Goal: Task Accomplishment & Management: Use online tool/utility

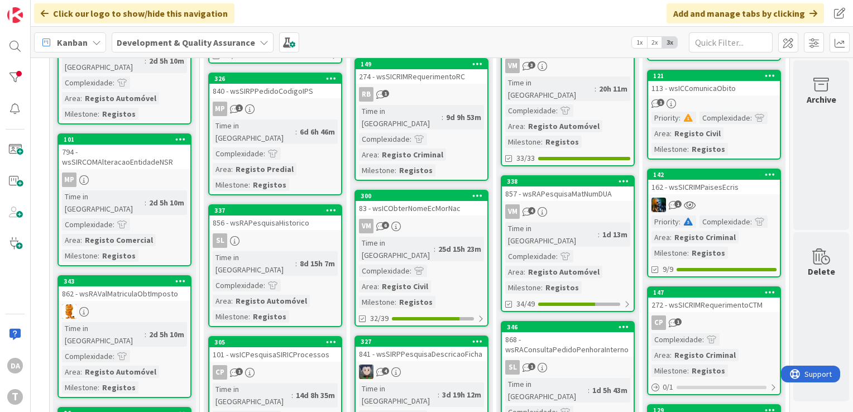
scroll to position [670, 105]
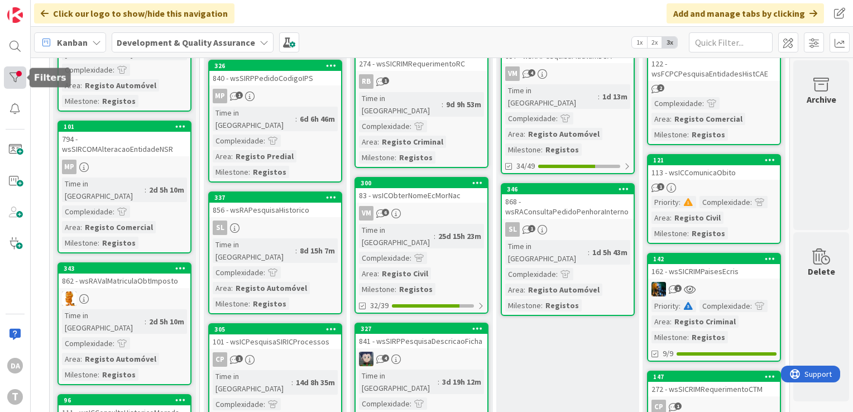
click at [9, 73] on div at bounding box center [15, 77] width 22 height 22
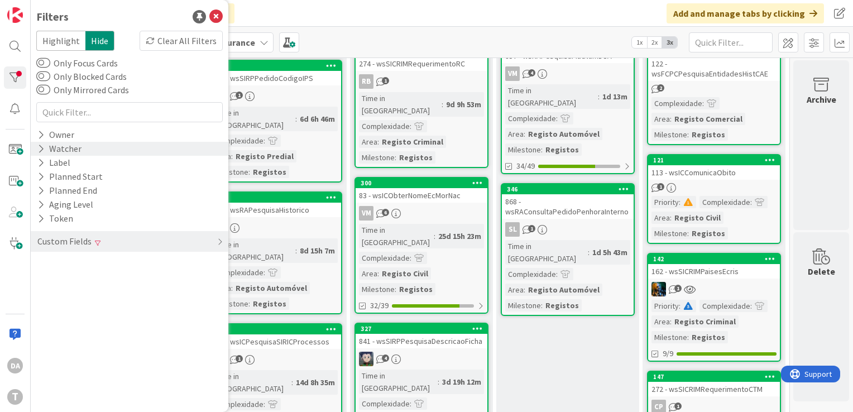
click at [42, 149] on icon at bounding box center [40, 148] width 7 height 9
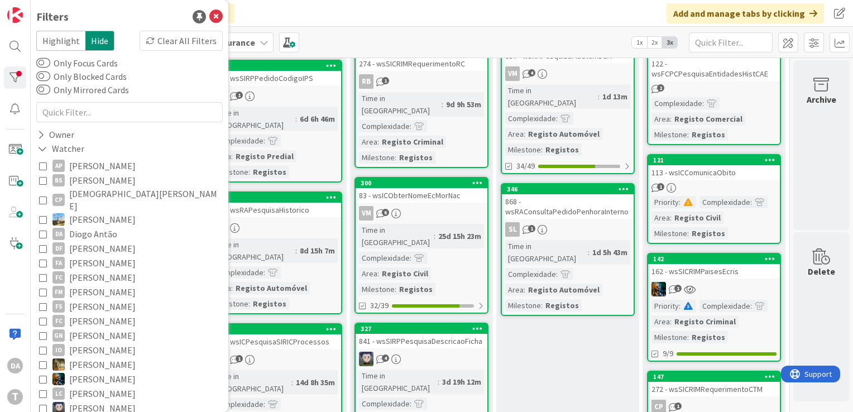
click at [43, 230] on icon at bounding box center [43, 234] width 8 height 8
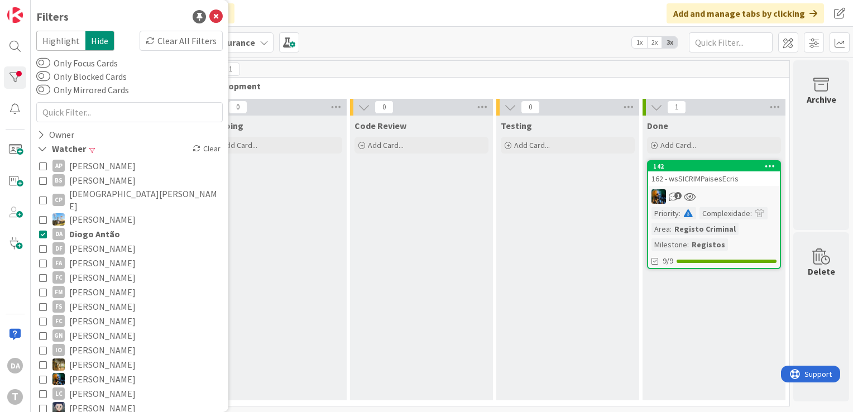
scroll to position [3, 105]
click at [43, 230] on icon at bounding box center [43, 234] width 8 height 8
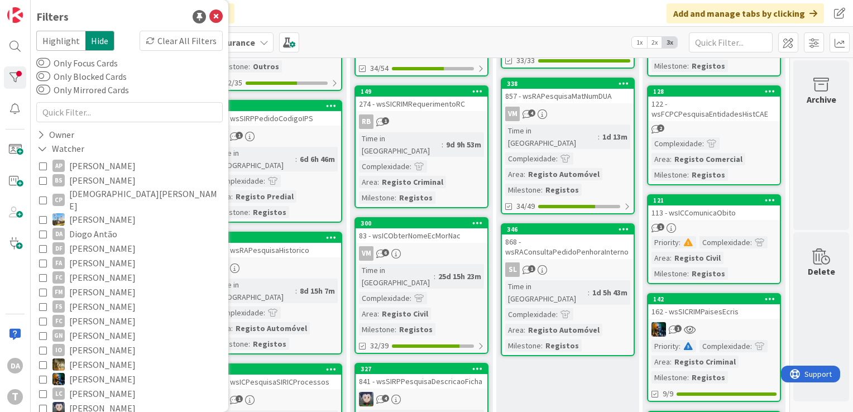
scroll to position [614, 105]
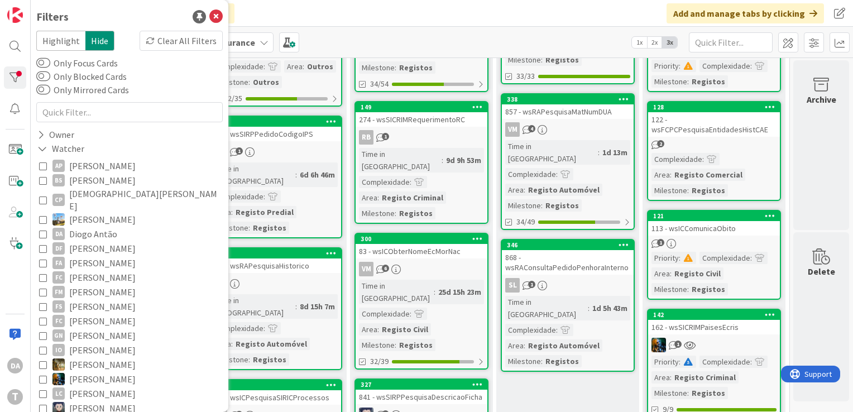
click at [737, 135] on link "128 122 - wsFCPCPesquisaEntidadesHistCAE 2 Complexidade : Area : Registo Comerc…" at bounding box center [714, 151] width 134 height 100
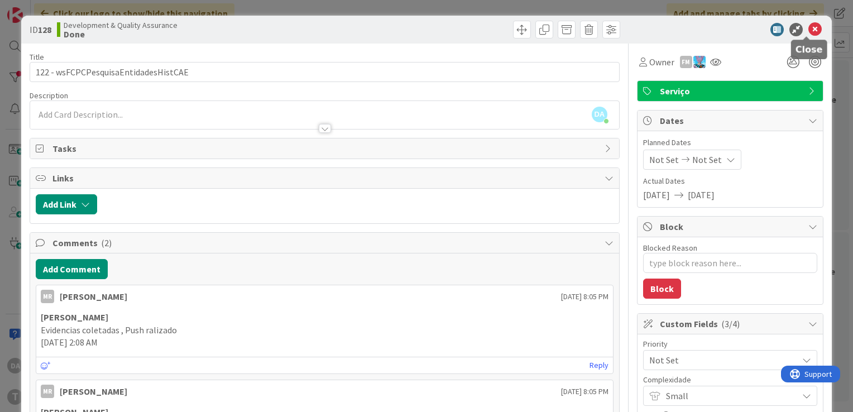
click at [810, 30] on icon at bounding box center [814, 29] width 13 height 13
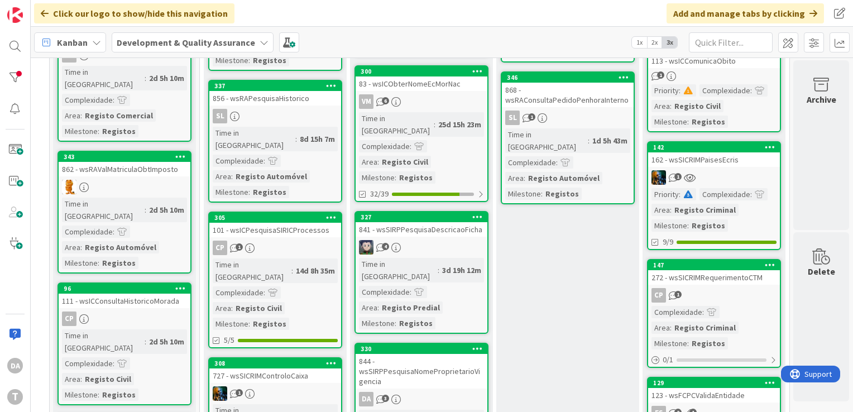
click at [747, 171] on div "1" at bounding box center [714, 177] width 132 height 15
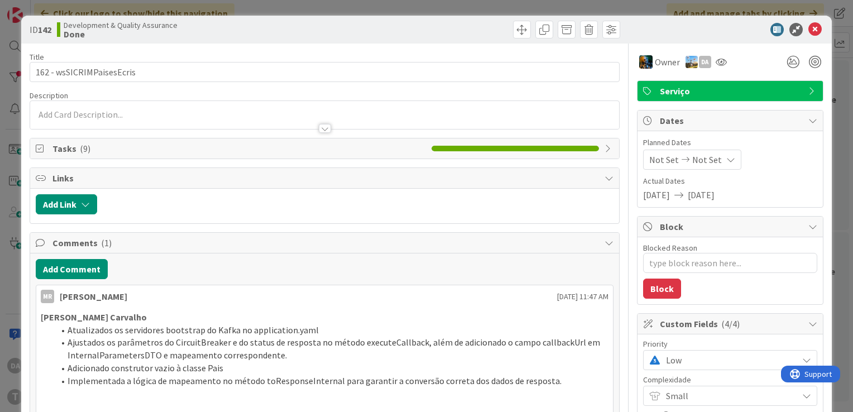
type textarea "x"
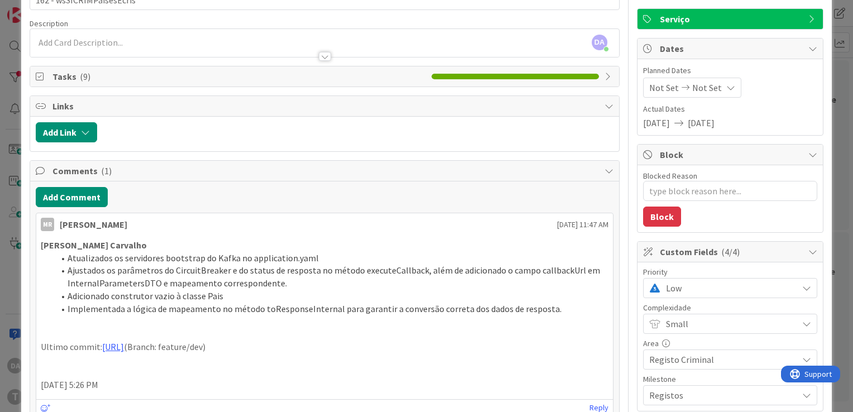
scroll to position [56, 0]
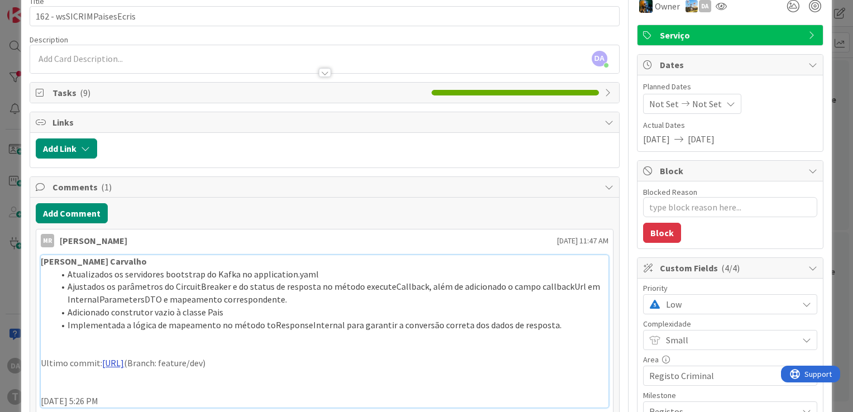
click at [124, 360] on link "[URL]" at bounding box center [113, 362] width 22 height 11
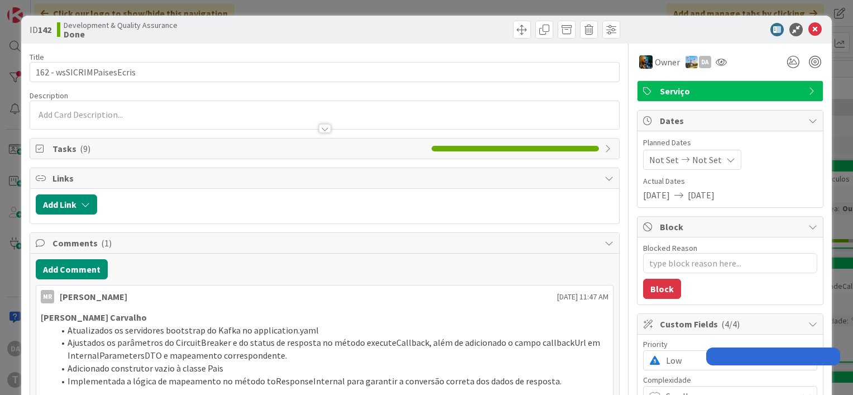
type textarea "x"
